Goal: Find contact information: Find contact information

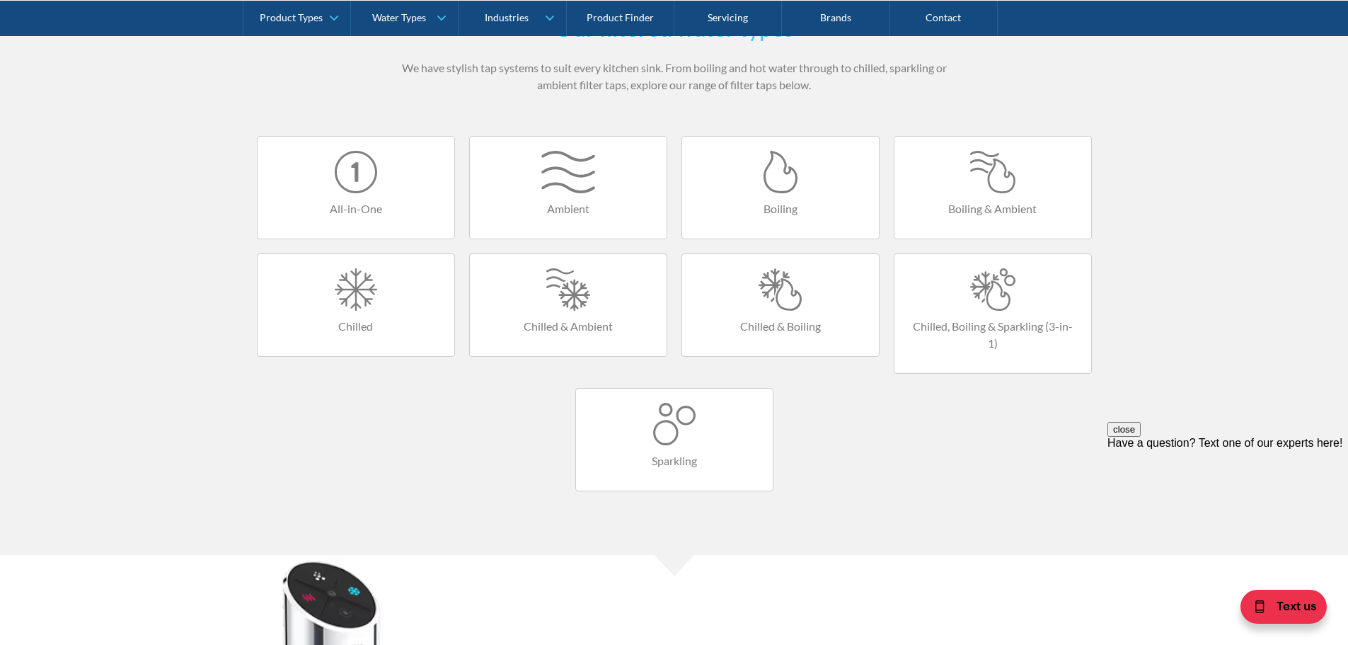
scroll to position [495, 0]
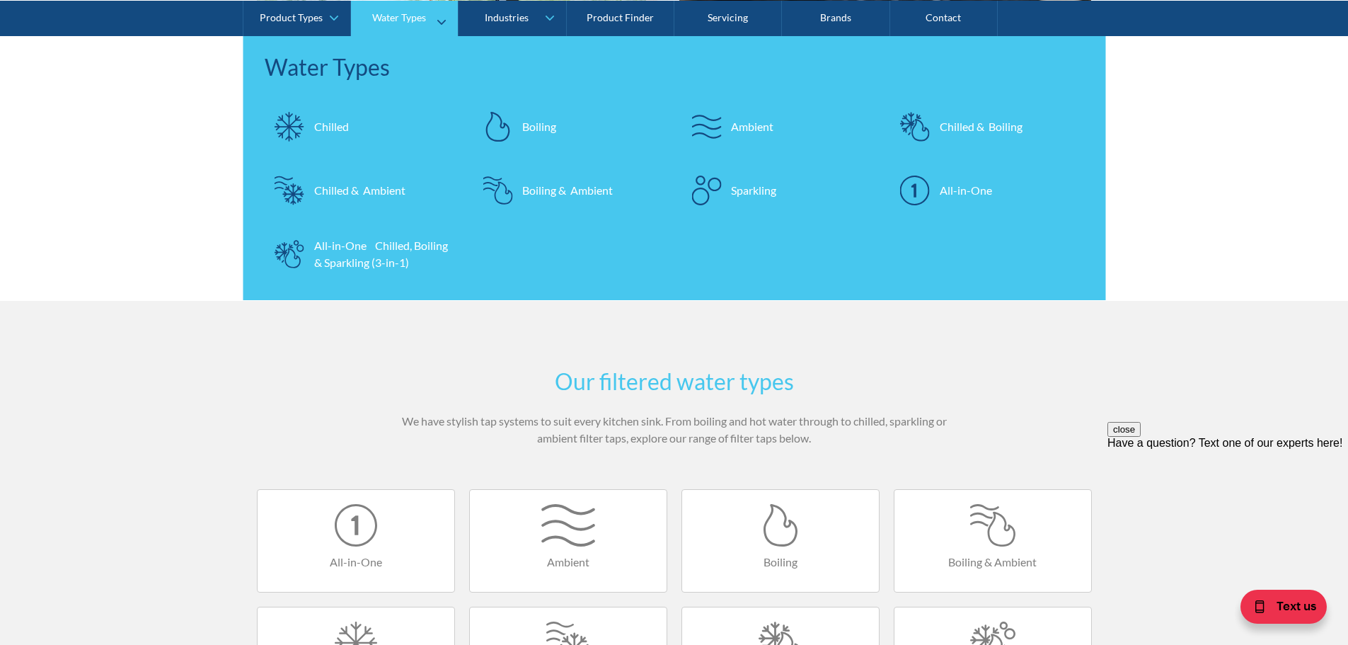
click at [312, 119] on div at bounding box center [290, 126] width 50 height 50
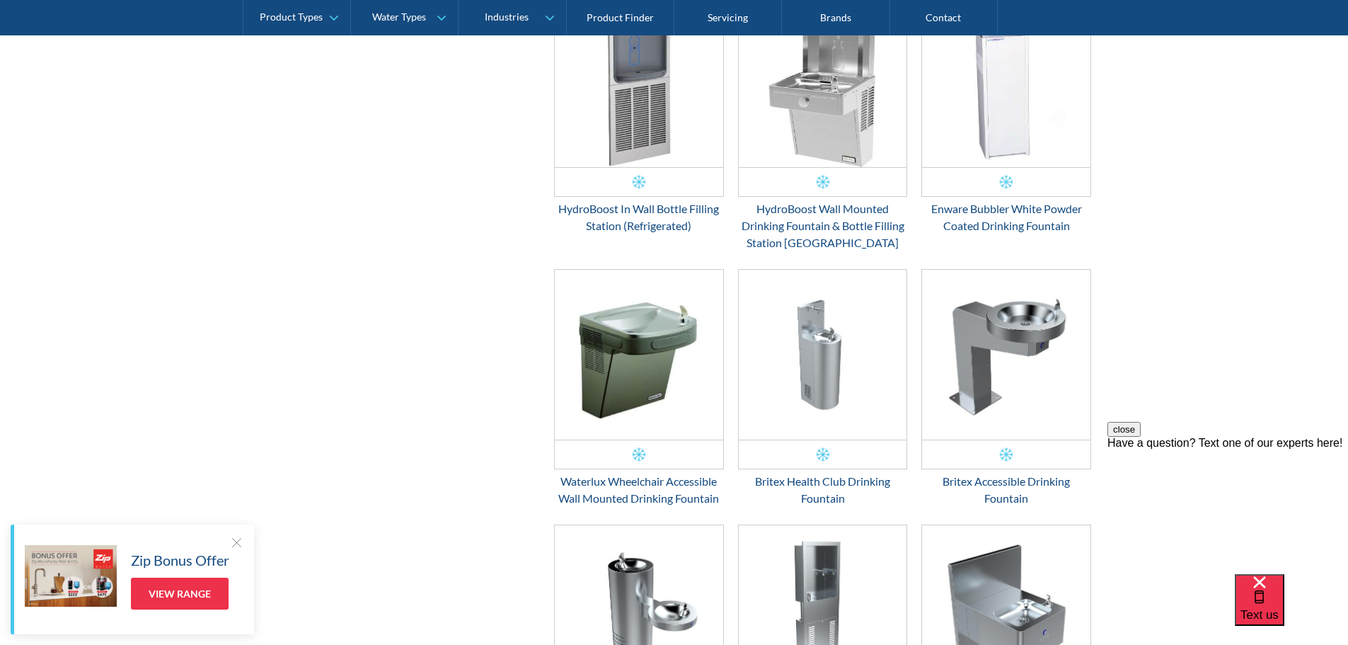
scroll to position [920, 0]
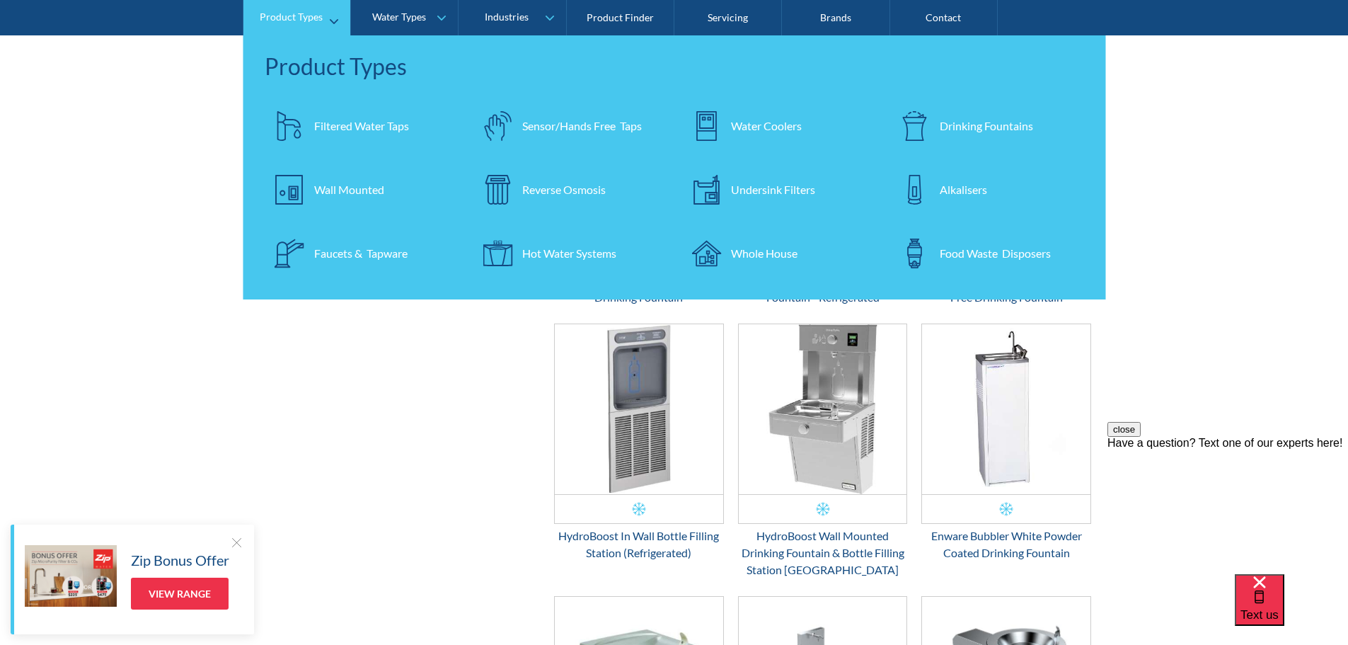
click at [781, 125] on div "Water Coolers" at bounding box center [766, 125] width 71 height 17
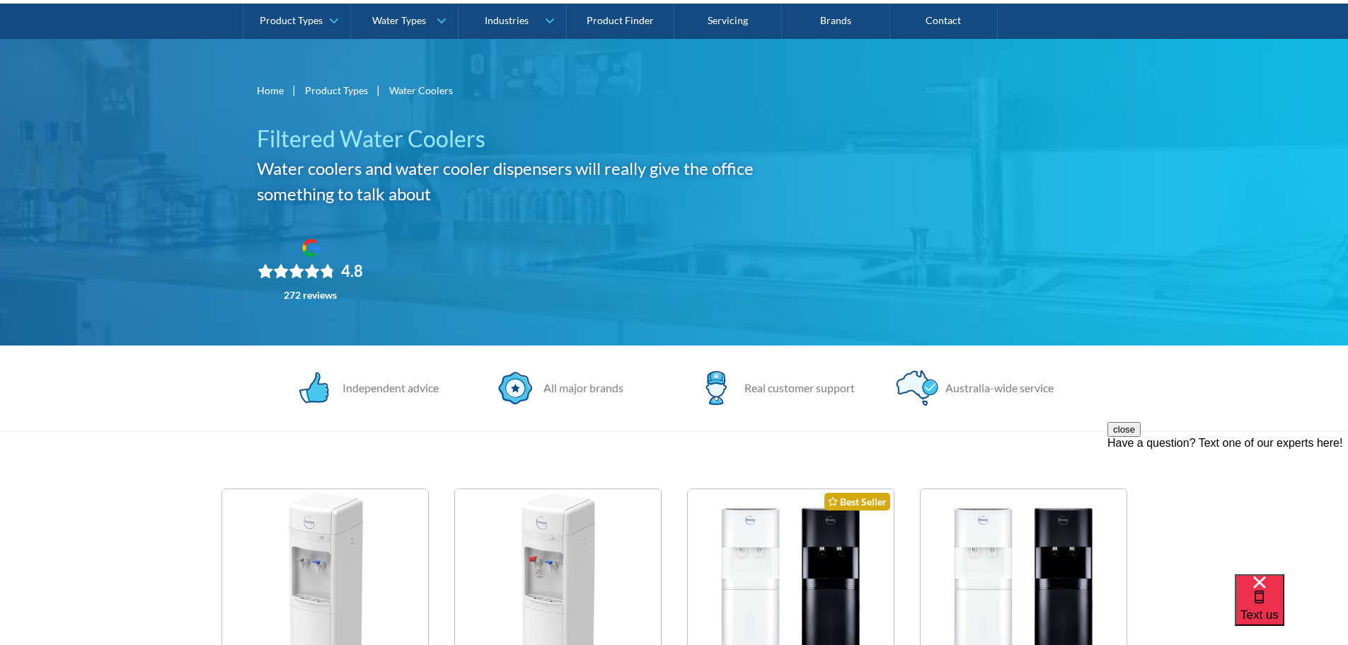
scroll to position [71, 0]
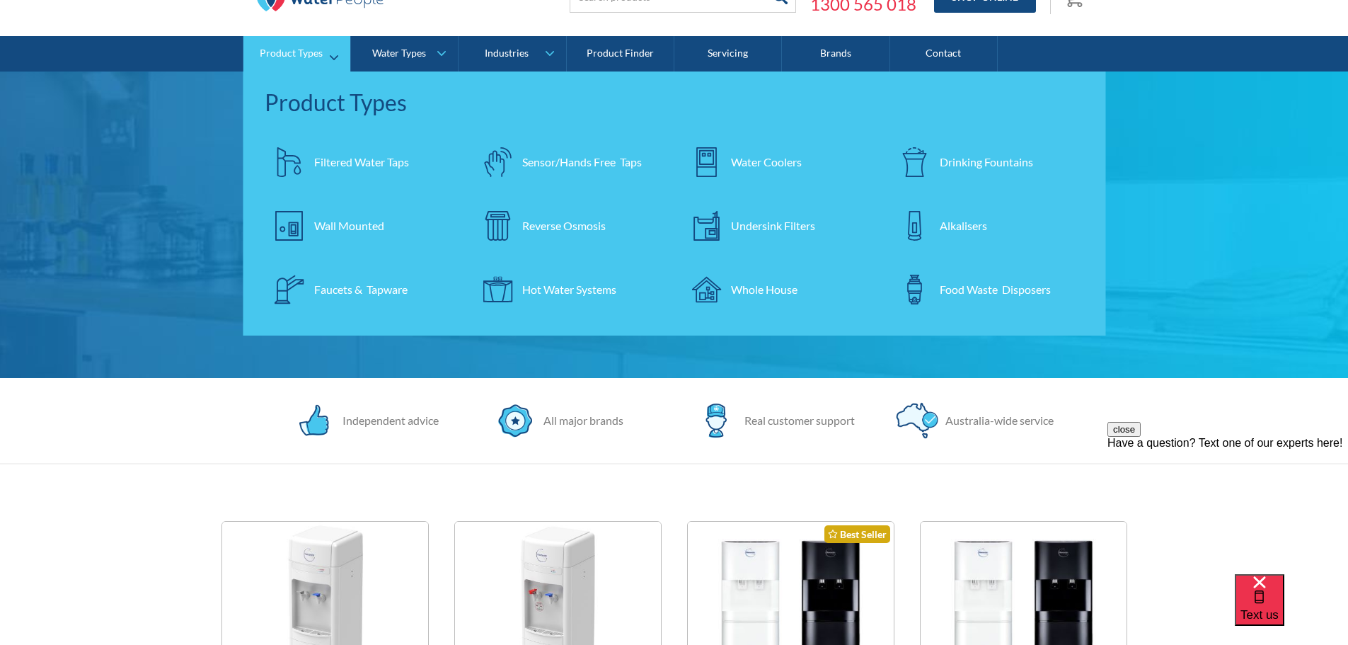
click at [362, 158] on div "Filtered Water Taps" at bounding box center [361, 162] width 95 height 17
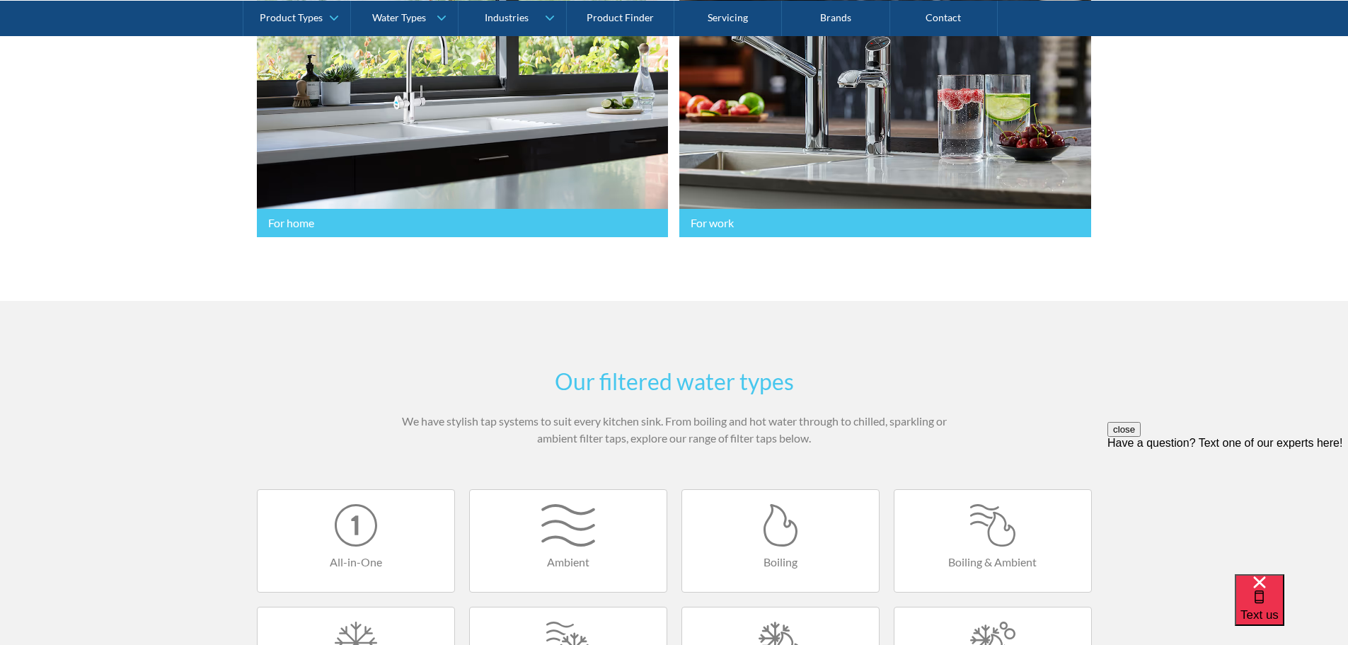
scroll to position [354, 0]
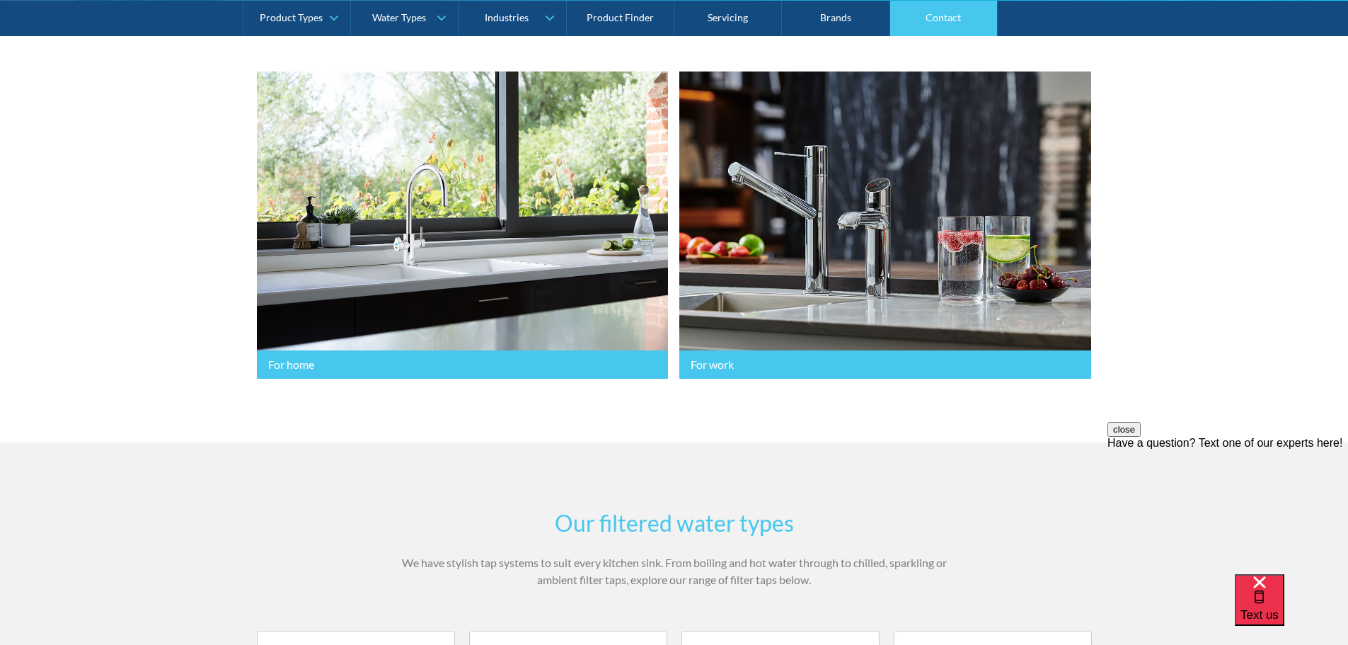
click at [955, 19] on link "Contact" at bounding box center [944, 17] width 108 height 35
